Goal: Check status: Check status

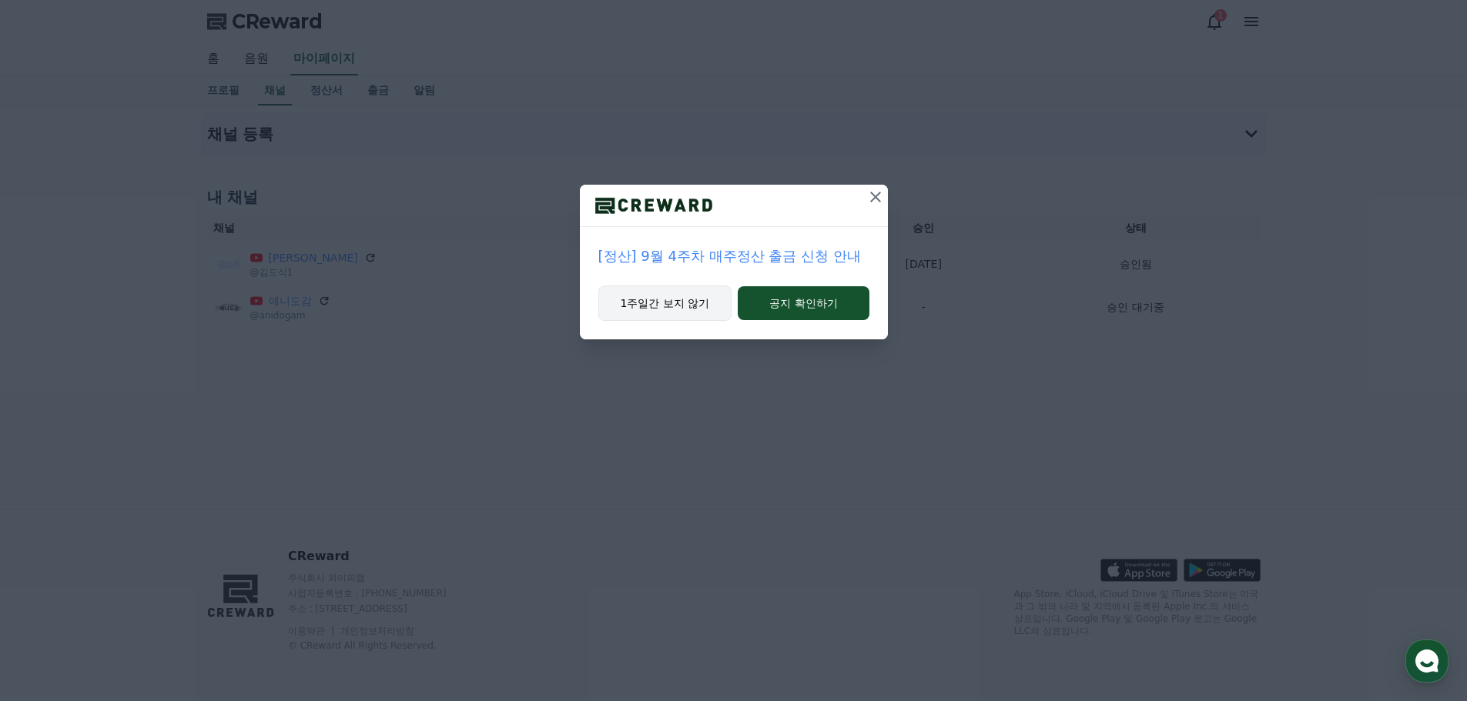
click at [695, 306] on button "1주일간 보지 않기" at bounding box center [665, 303] width 134 height 35
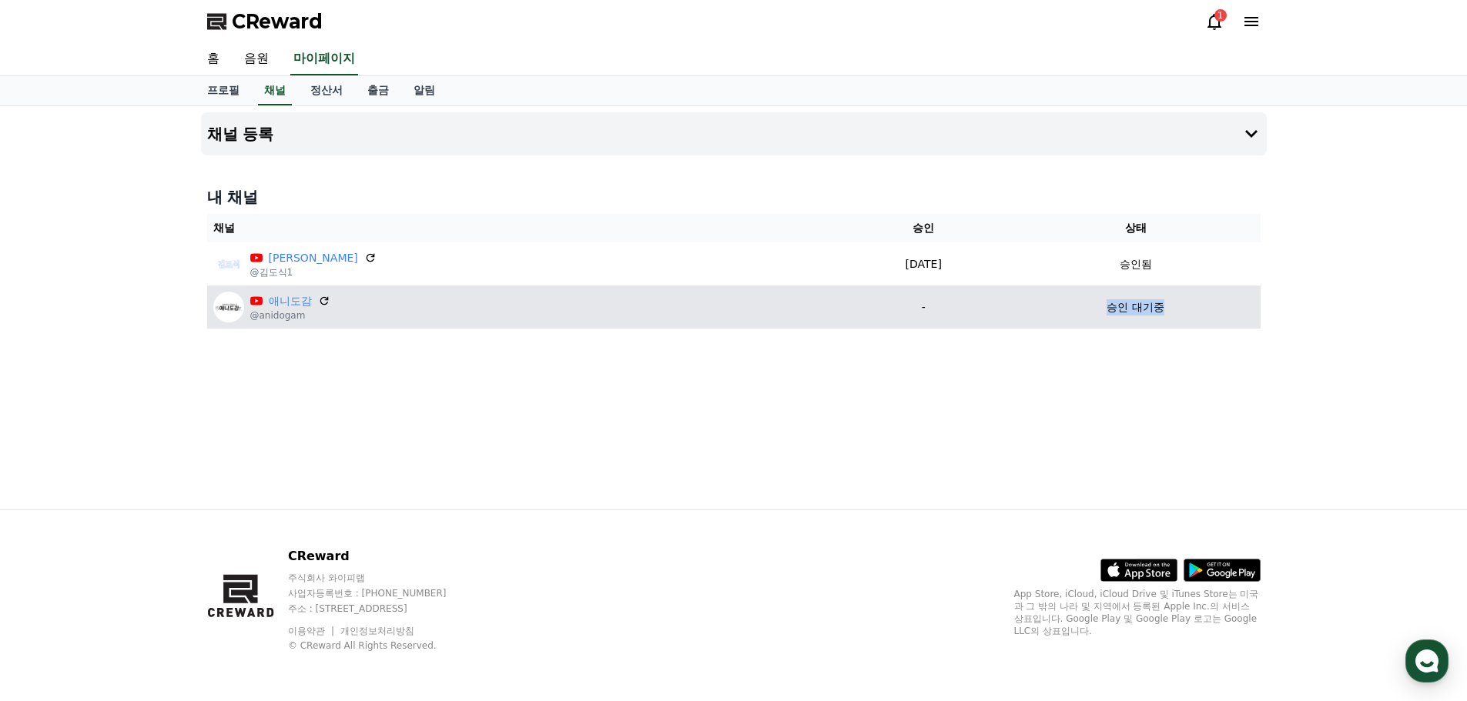
drag, startPoint x: 1093, startPoint y: 313, endPoint x: 1158, endPoint y: 312, distance: 64.7
click at [1158, 312] on div "승인 대기중" at bounding box center [1135, 307] width 237 height 16
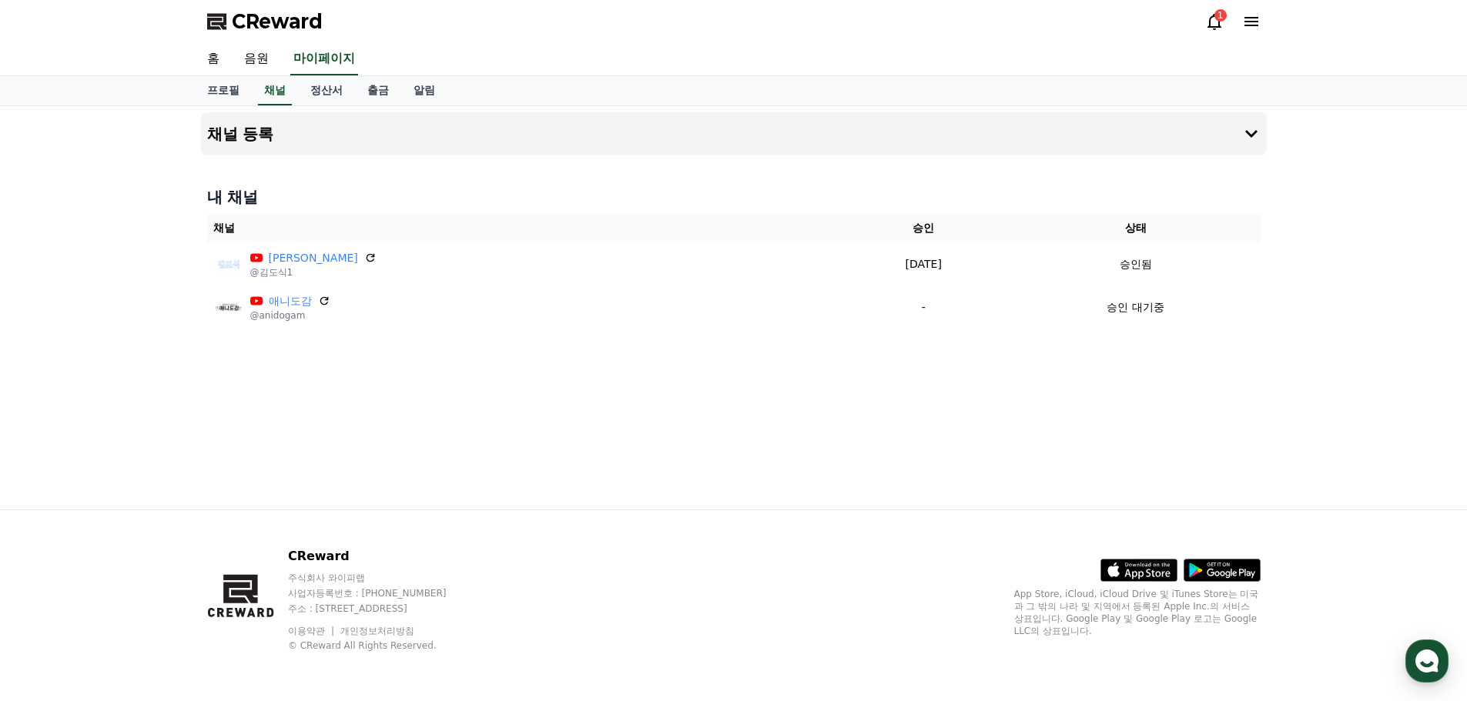
click at [1216, 20] on div "1" at bounding box center [1220, 15] width 12 height 12
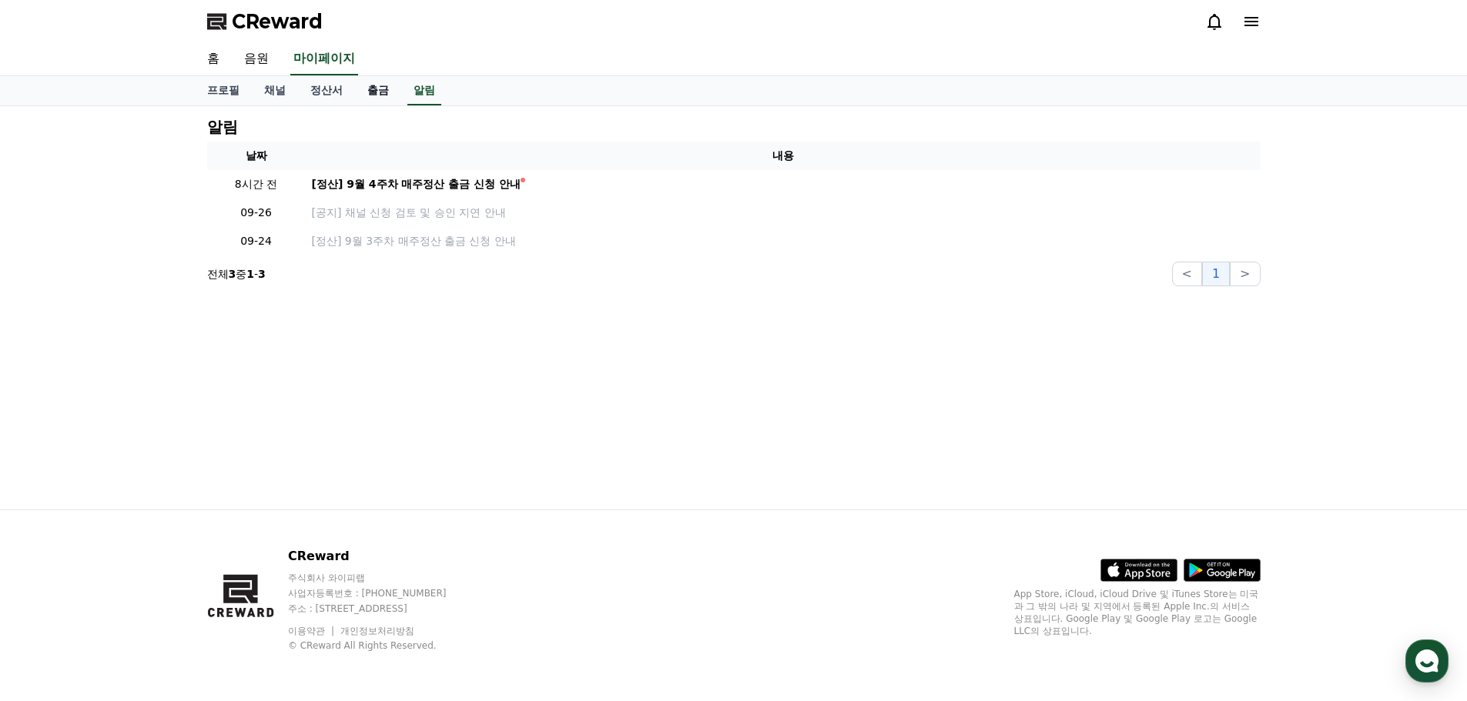
click at [380, 99] on link "출금" at bounding box center [378, 90] width 46 height 29
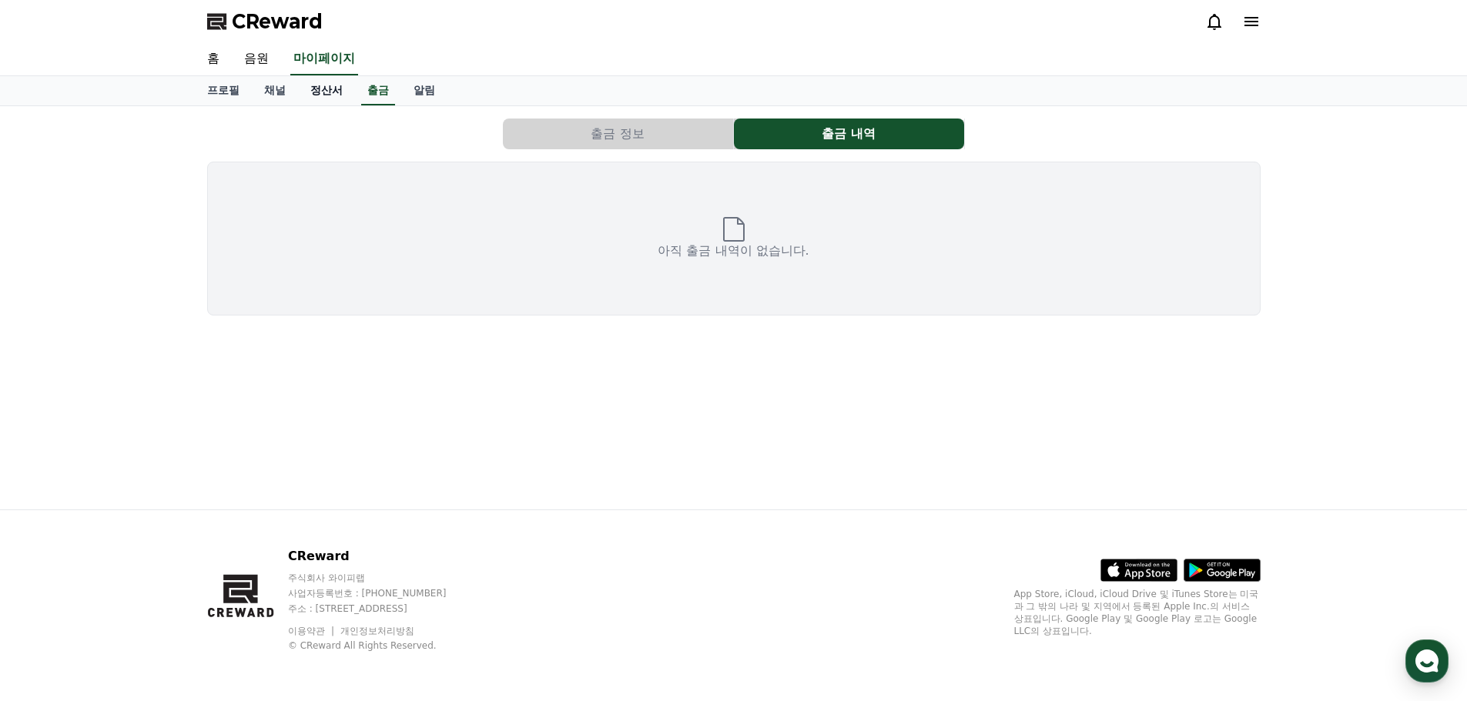
click at [329, 95] on link "정산서" at bounding box center [326, 90] width 57 height 29
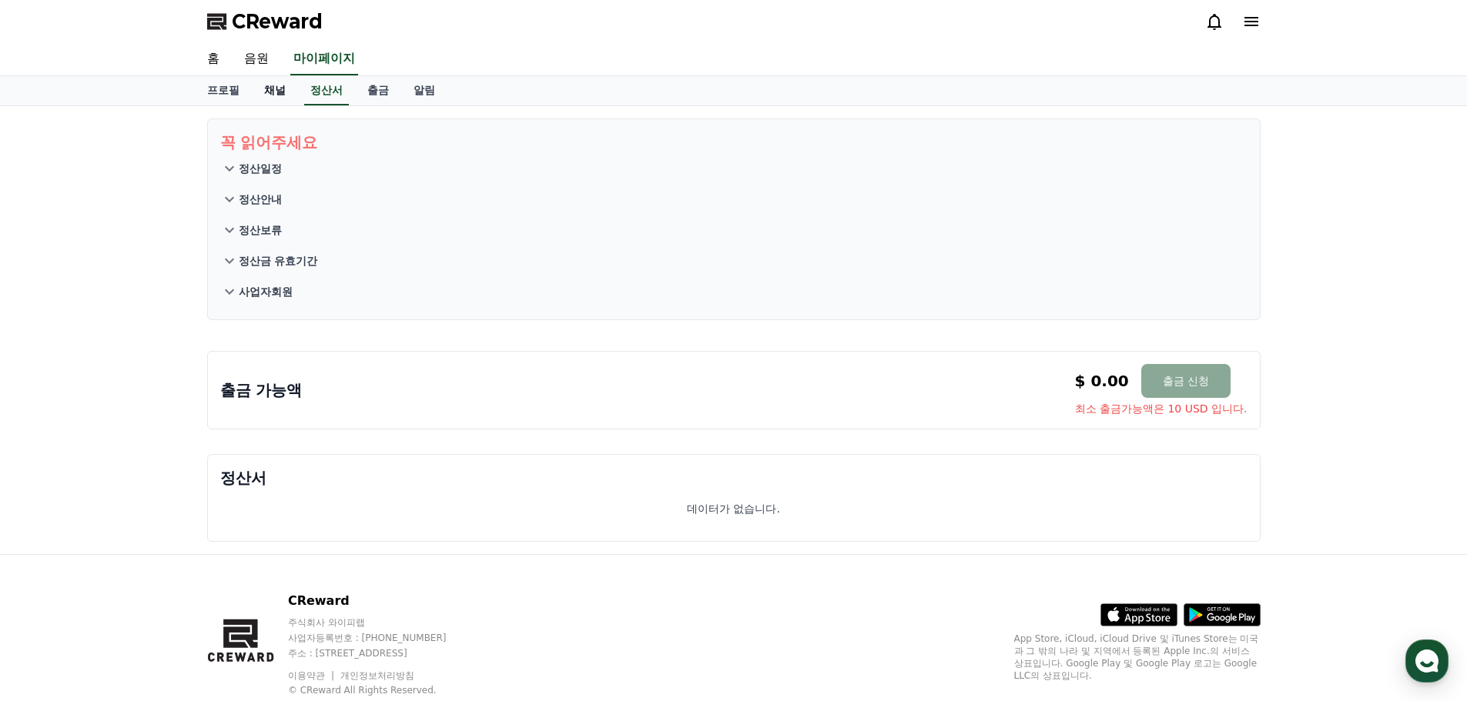
click at [283, 98] on link "채널" at bounding box center [275, 90] width 46 height 29
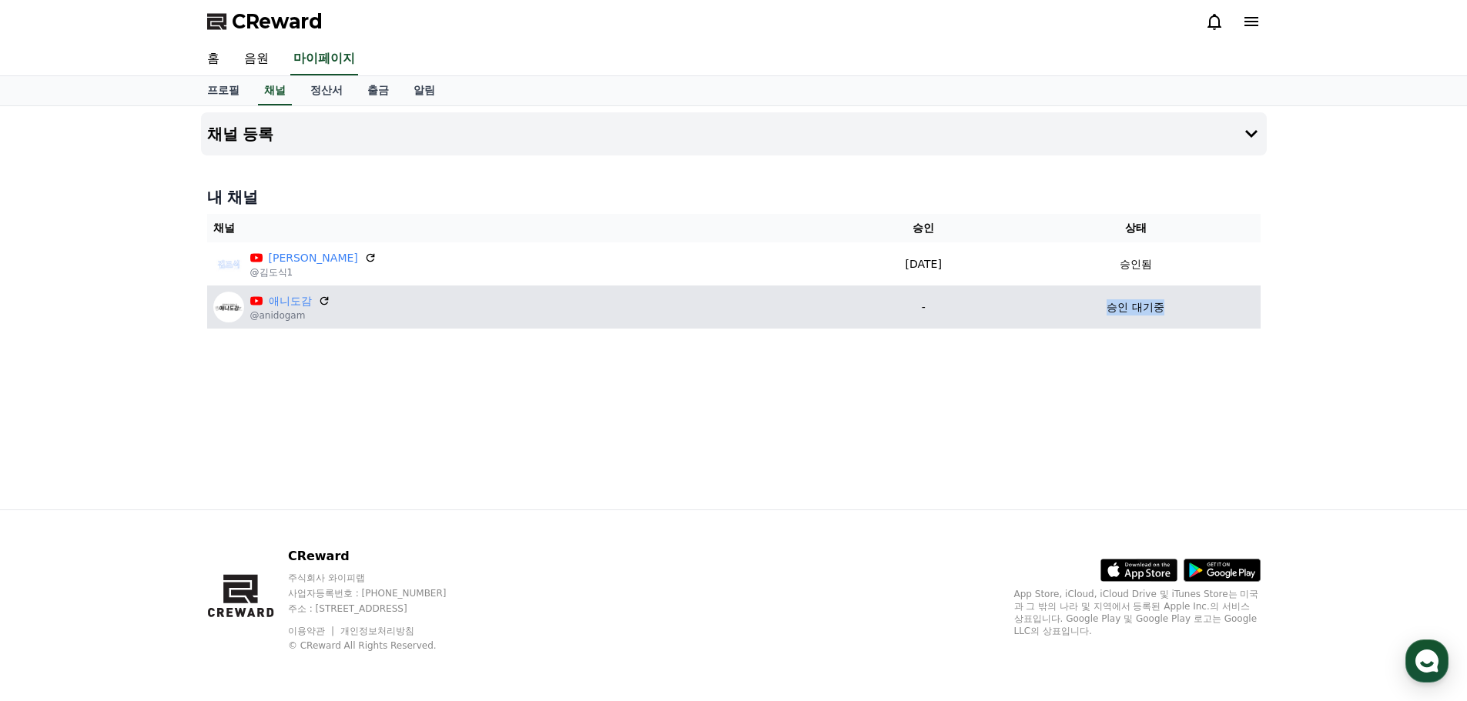
drag, startPoint x: 1056, startPoint y: 313, endPoint x: 1162, endPoint y: 319, distance: 106.4
click at [1162, 319] on td "승인 대기중" at bounding box center [1135, 307] width 249 height 43
drag, startPoint x: 1127, startPoint y: 309, endPoint x: 1083, endPoint y: 309, distance: 43.9
click at [1083, 309] on div "승인 대기중" at bounding box center [1135, 307] width 237 height 16
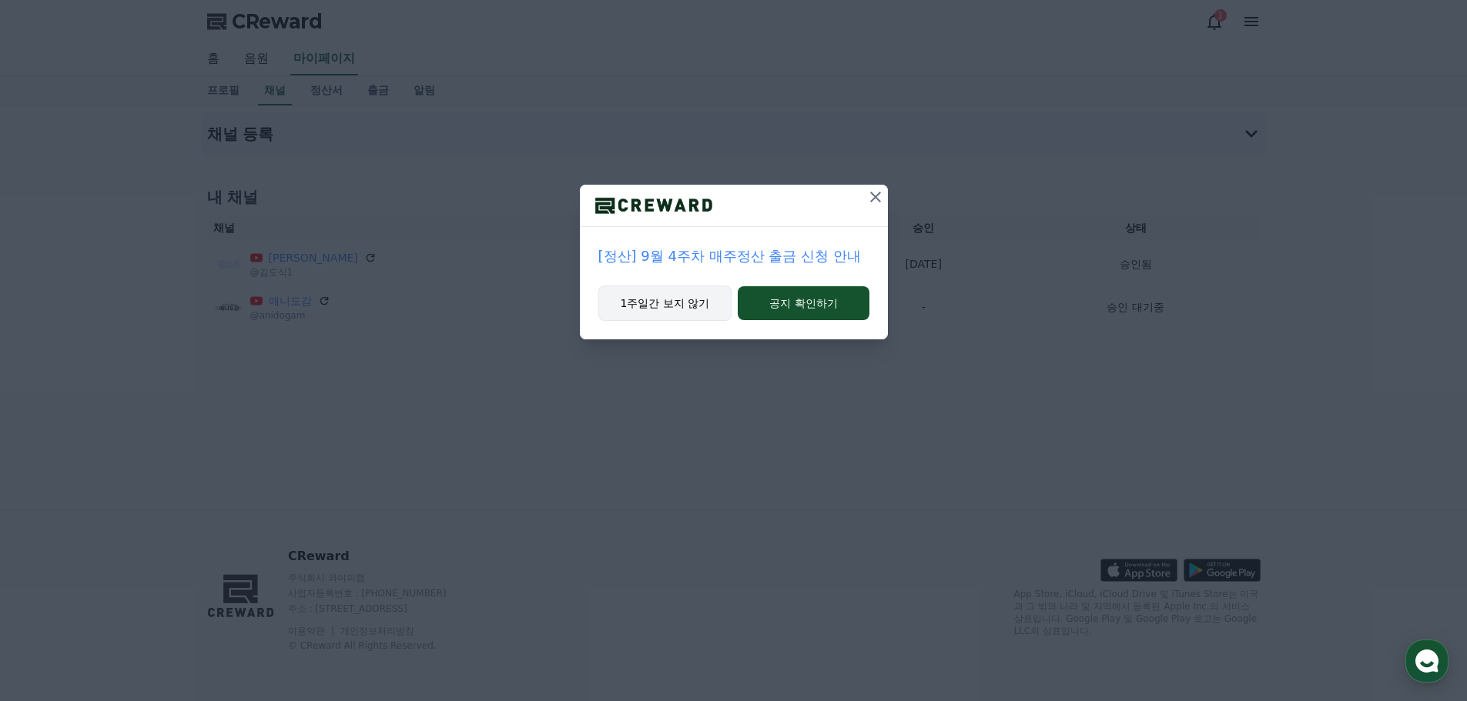
click at [665, 316] on button "1주일간 보지 않기" at bounding box center [665, 303] width 134 height 35
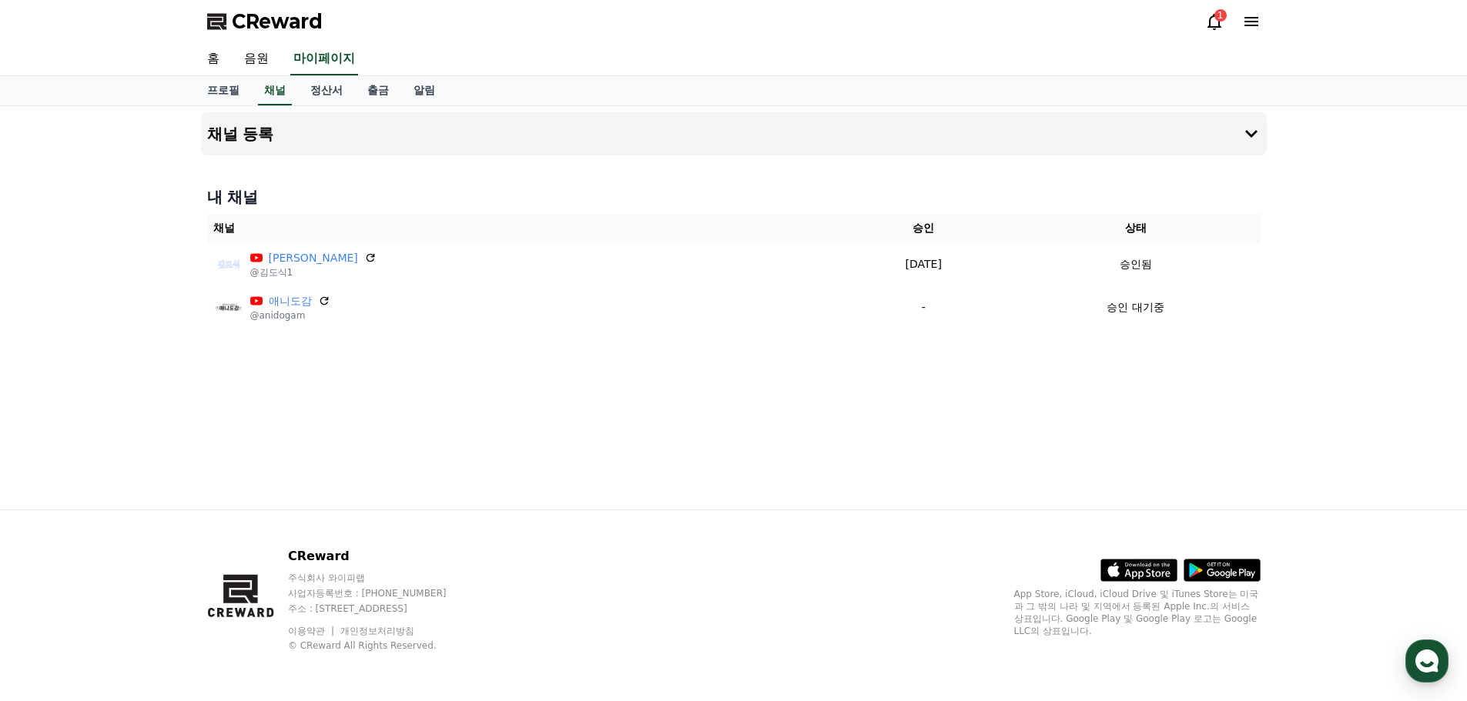
click at [723, 455] on div "채널 등록 내 채널 채널 승인 상태 [PERSON_NAME] @[PERSON_NAME]1 [DATE] 09-22 승인됨 애니도감 @anidog…" at bounding box center [734, 307] width 1078 height 403
drag, startPoint x: 1373, startPoint y: 534, endPoint x: 1410, endPoint y: 601, distance: 76.5
click at [1373, 535] on div "CReward 주식회사 와이피랩 사업자등록번호 : [PHONE_NUMBER] 주소 : [STREET_ADDRESS] 이용약관 개인정보처리방침 …" at bounding box center [733, 606] width 1467 height 192
click at [1427, 662] on use "button" at bounding box center [1426, 661] width 23 height 23
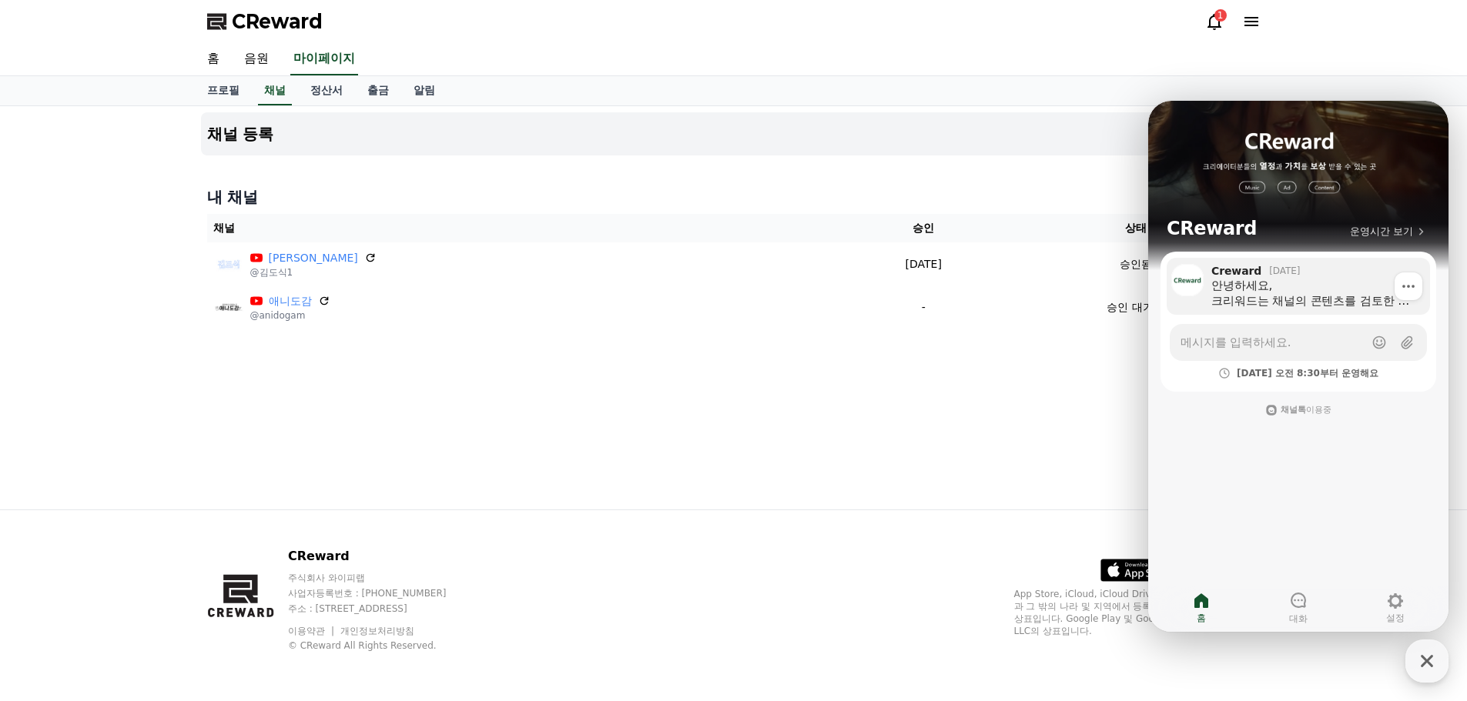
click at [1315, 303] on div "안녕하세요, [PERSON_NAME]는 채널의 콘텐츠를 검토한 후 승인 처리하고 있습니다. 15일 정책 강화 이후, 저작권 콘텐츠가 포함된 모…" at bounding box center [1315, 293] width 208 height 31
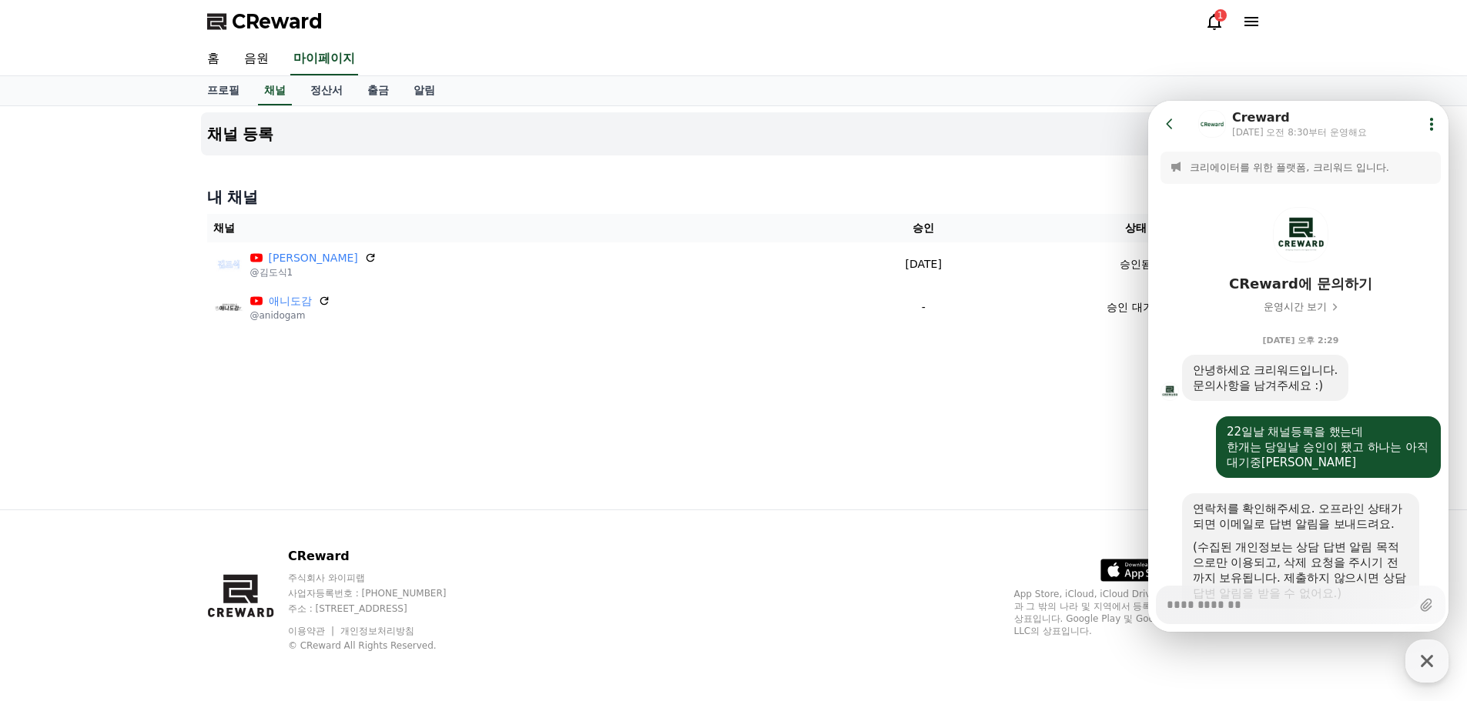
scroll to position [382, 0]
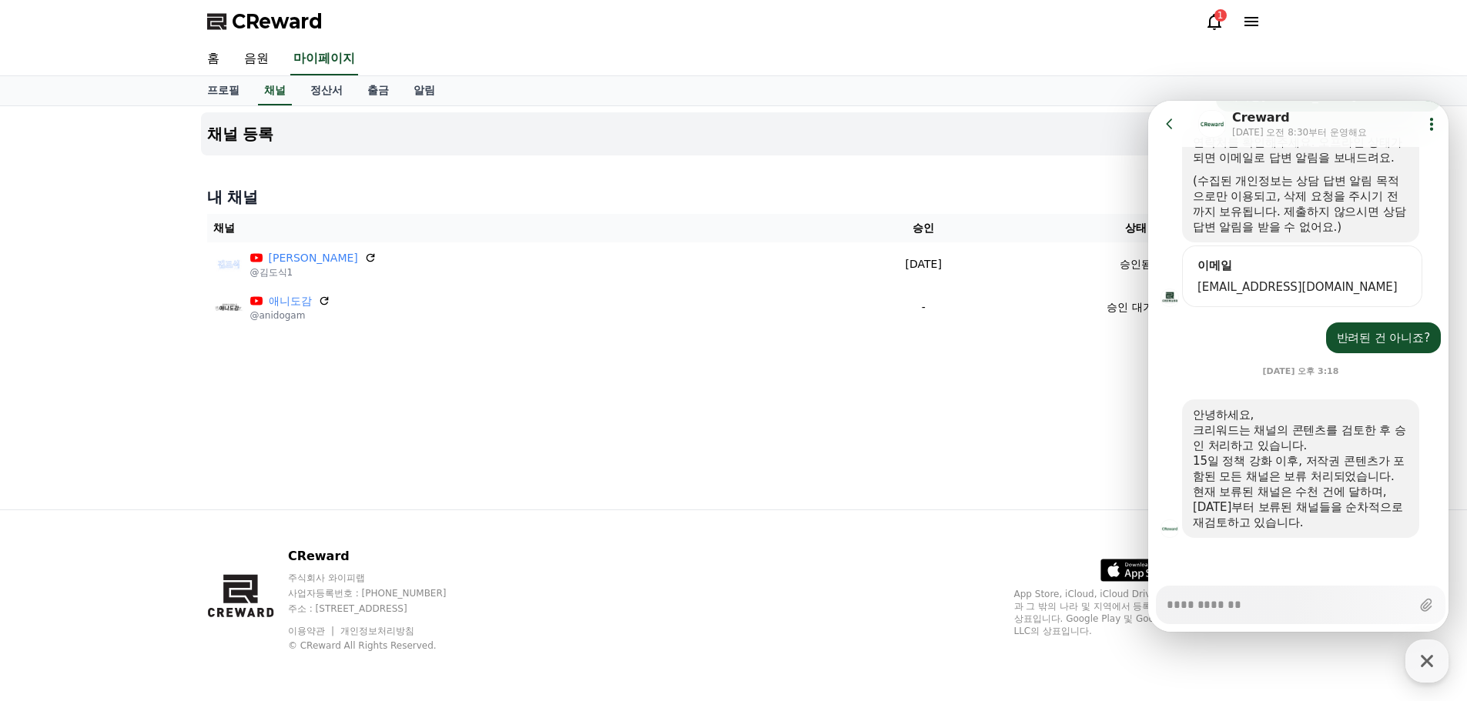
click at [1297, 609] on textarea "Messenger Input Textarea" at bounding box center [1288, 600] width 244 height 26
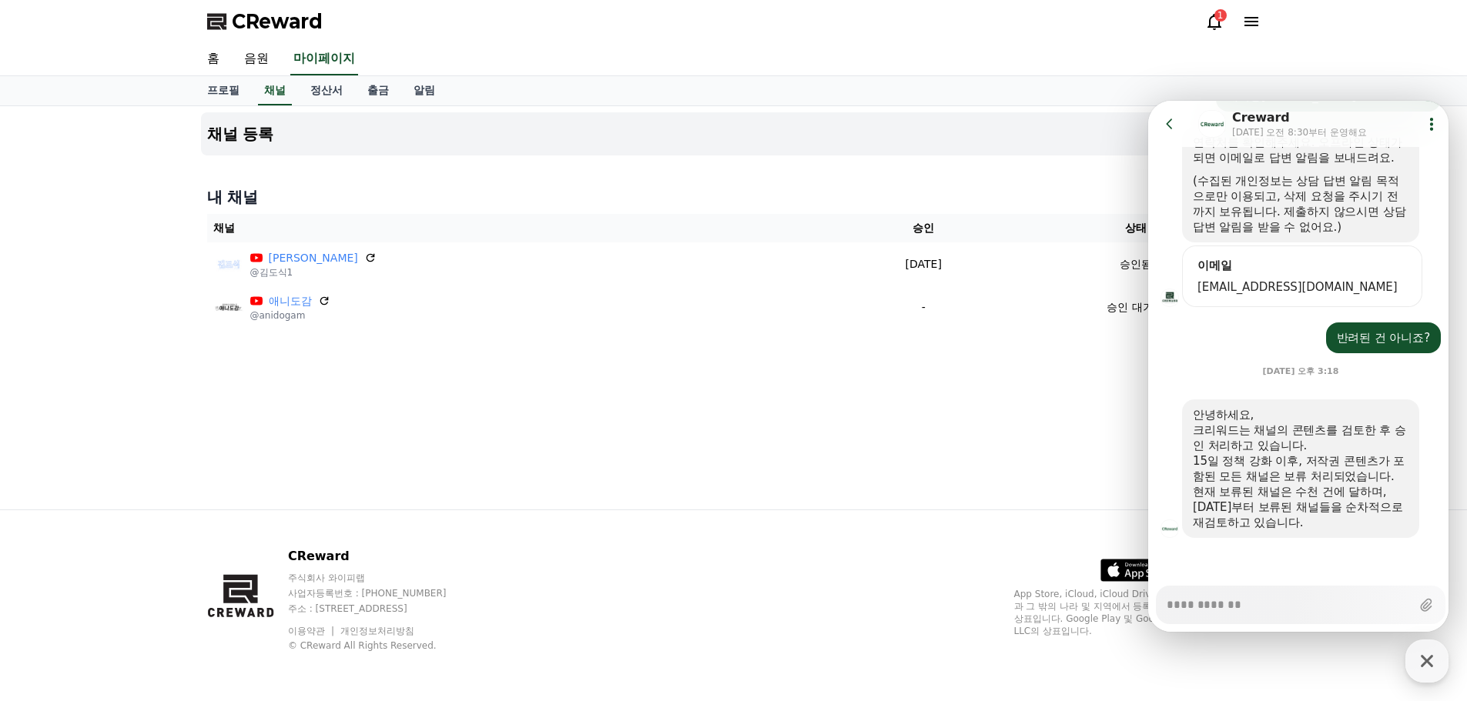
type textarea "*"
click at [1056, 413] on div "채널 등록 내 채널 채널 승인 상태 [PERSON_NAME] @[PERSON_NAME]1 [DATE] 09-22 승인됨 애니도감 @anidog…" at bounding box center [734, 307] width 1078 height 403
